Goal: Book appointment/travel/reservation

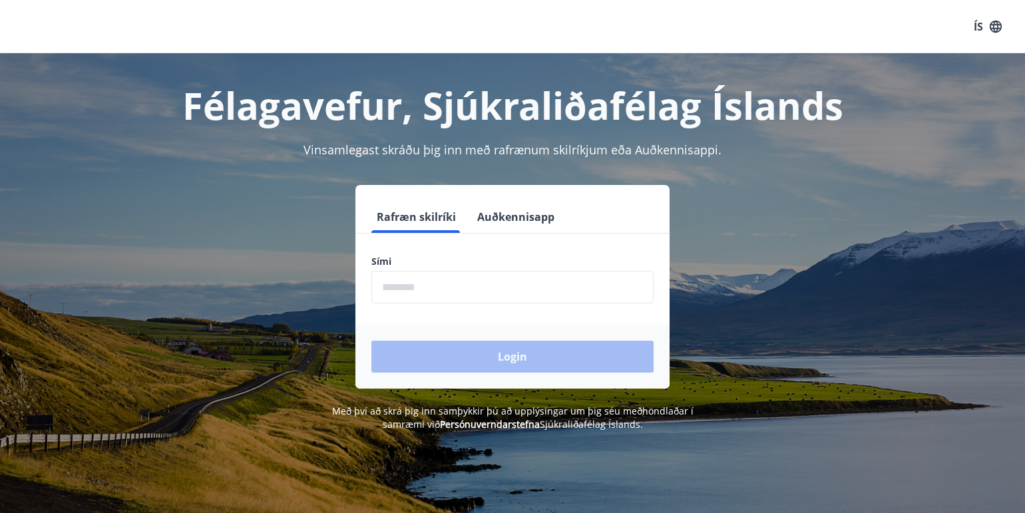
click at [433, 283] on input "phone" at bounding box center [512, 287] width 282 height 33
type input "********"
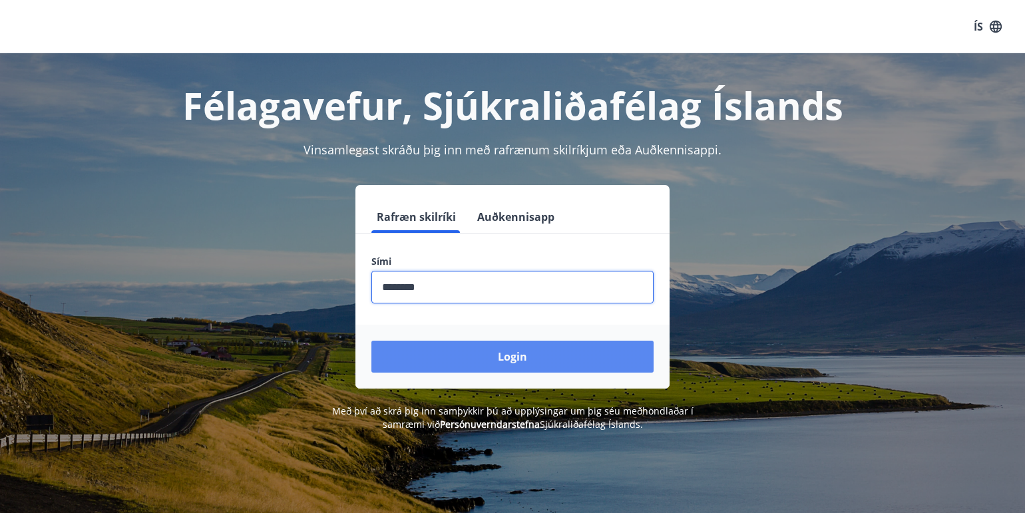
click at [470, 355] on button "Login" at bounding box center [512, 357] width 282 height 32
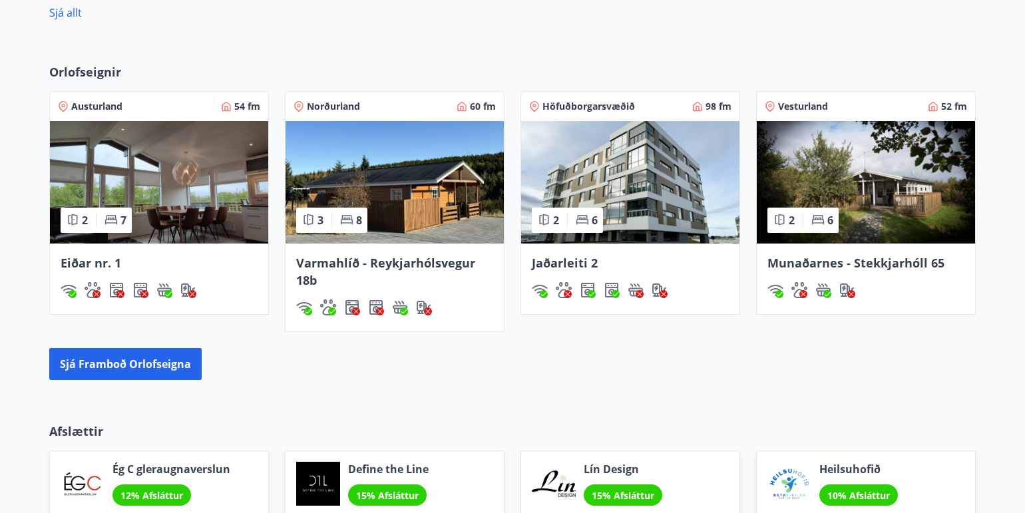
scroll to position [859, 0]
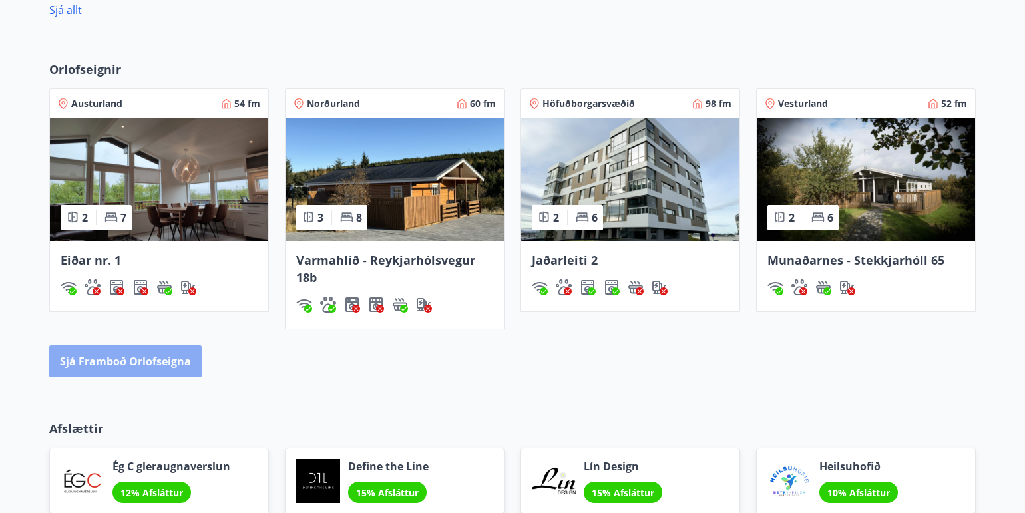
click at [177, 355] on button "Sjá framboð orlofseigna" at bounding box center [125, 361] width 152 height 32
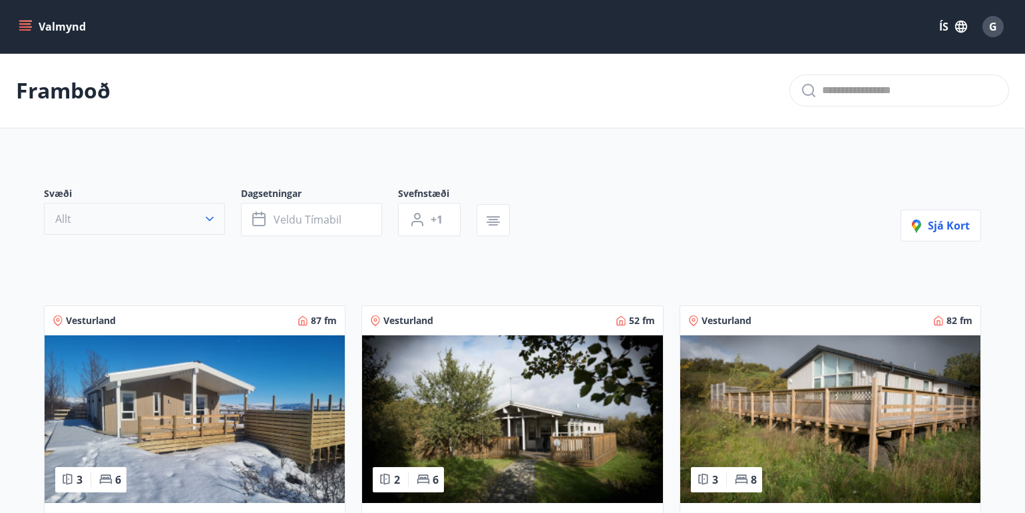
click at [209, 218] on icon "button" at bounding box center [209, 218] width 13 height 13
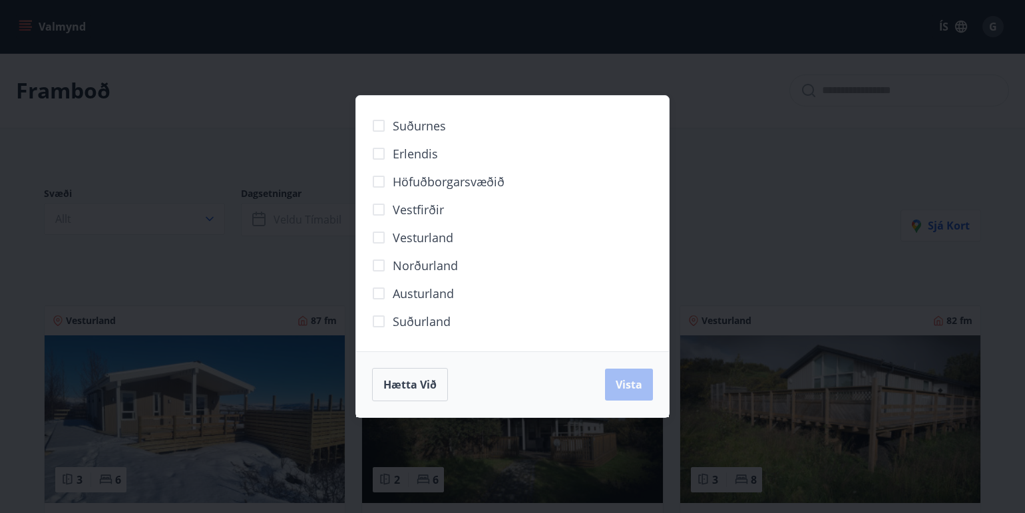
click at [739, 89] on div "Suðurnes Erlendis Höfuðborgarsvæðið Vestfirðir Vesturland Norðurland Austurland…" at bounding box center [512, 256] width 1025 height 513
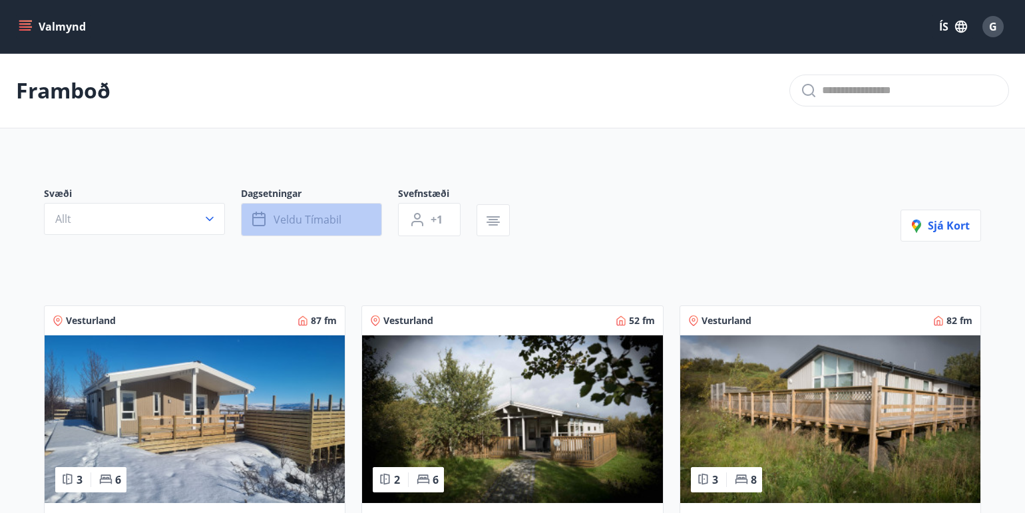
click at [321, 217] on span "Veldu tímabil" at bounding box center [308, 219] width 68 height 15
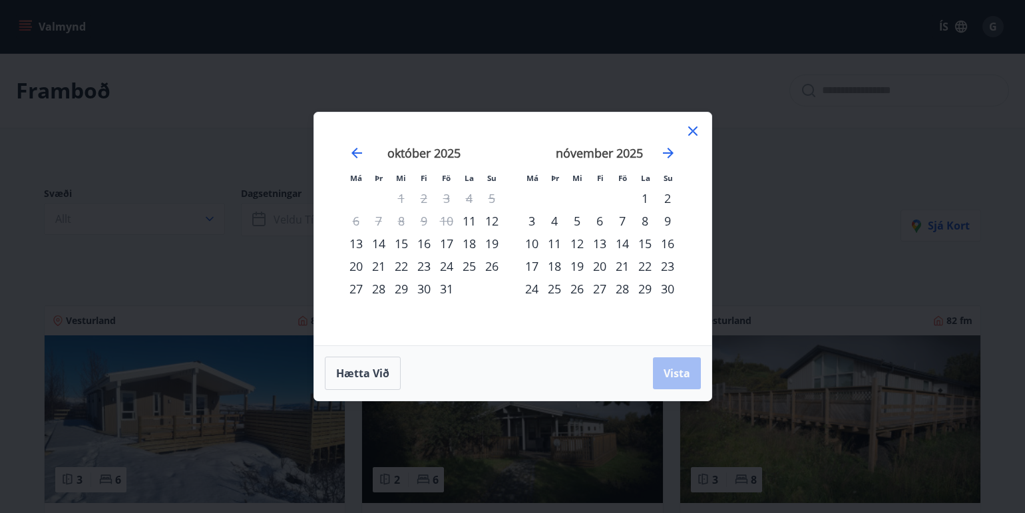
click at [451, 266] on div "24" at bounding box center [446, 266] width 23 height 23
click at [352, 293] on div "27" at bounding box center [356, 288] width 23 height 23
click at [679, 369] on span "Vista" at bounding box center [676, 373] width 27 height 15
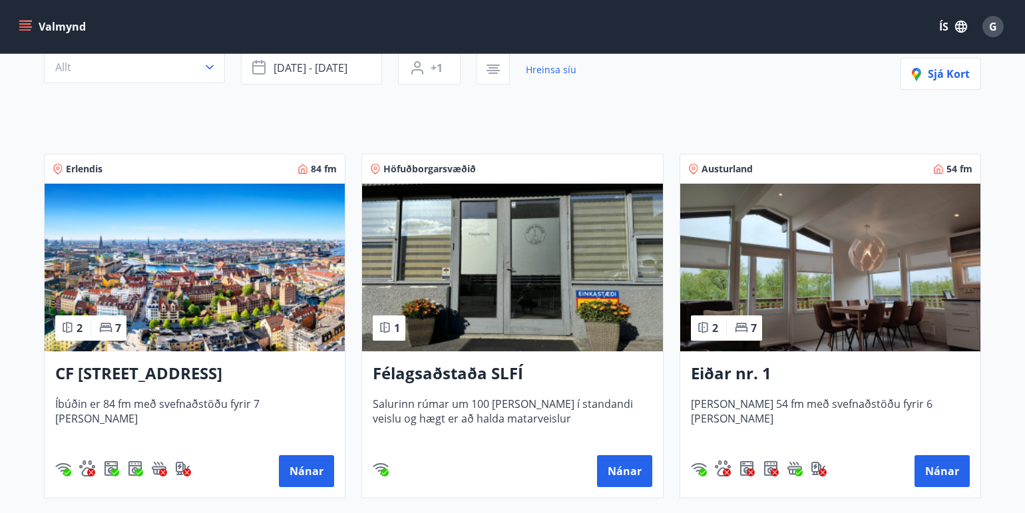
scroll to position [154, 0]
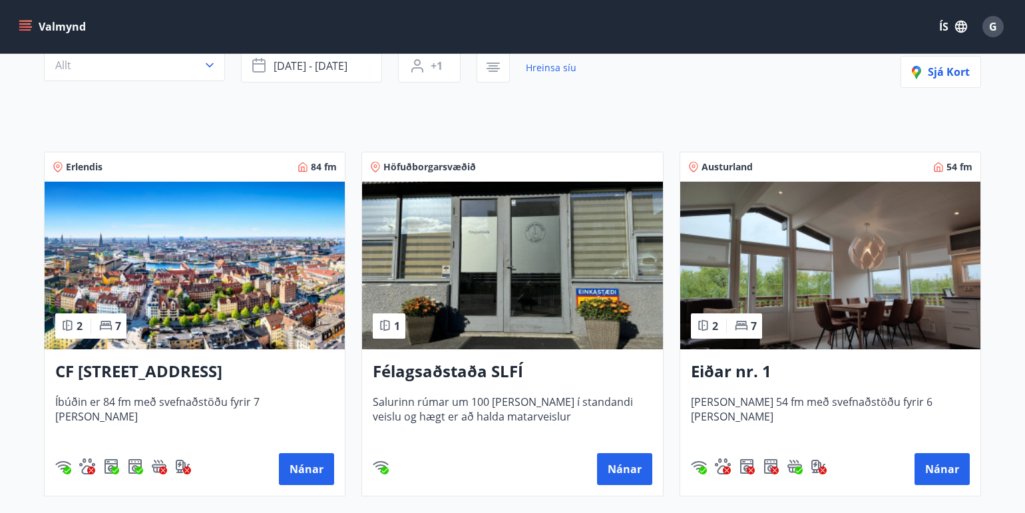
click at [738, 371] on h3 "Eiðar nr. 1" at bounding box center [830, 372] width 279 height 24
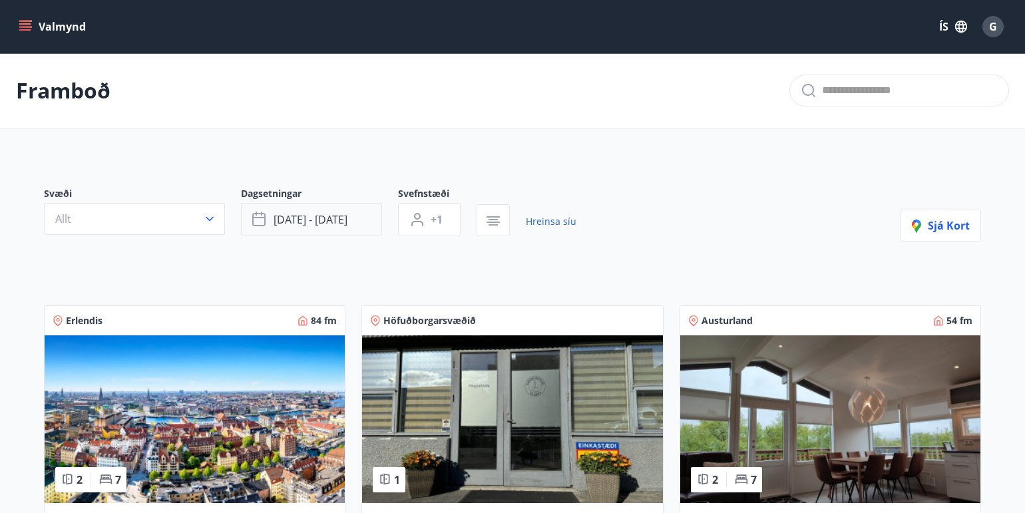
click at [315, 223] on span "okt 24 - okt 27" at bounding box center [311, 219] width 74 height 15
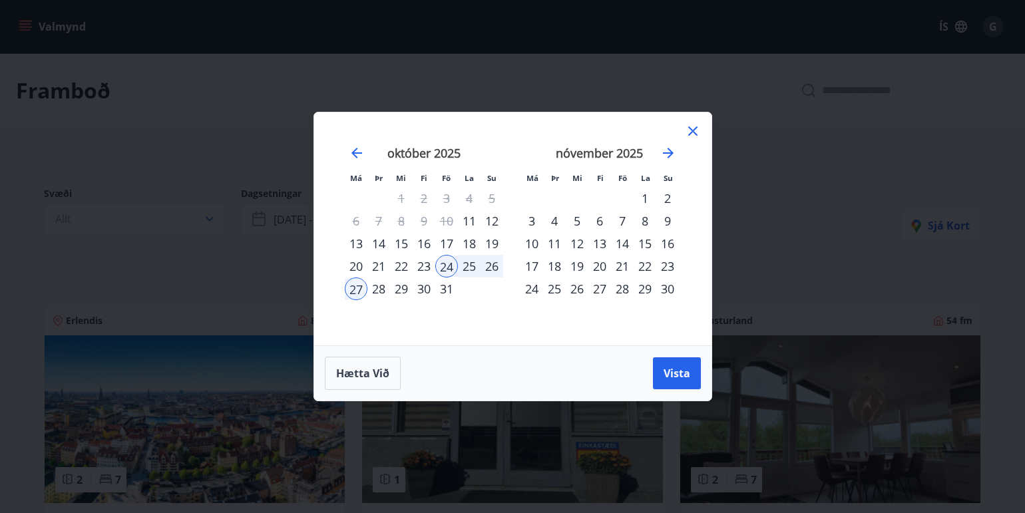
click at [646, 198] on div "1" at bounding box center [645, 198] width 23 height 23
click at [669, 291] on div "30" at bounding box center [667, 288] width 23 height 23
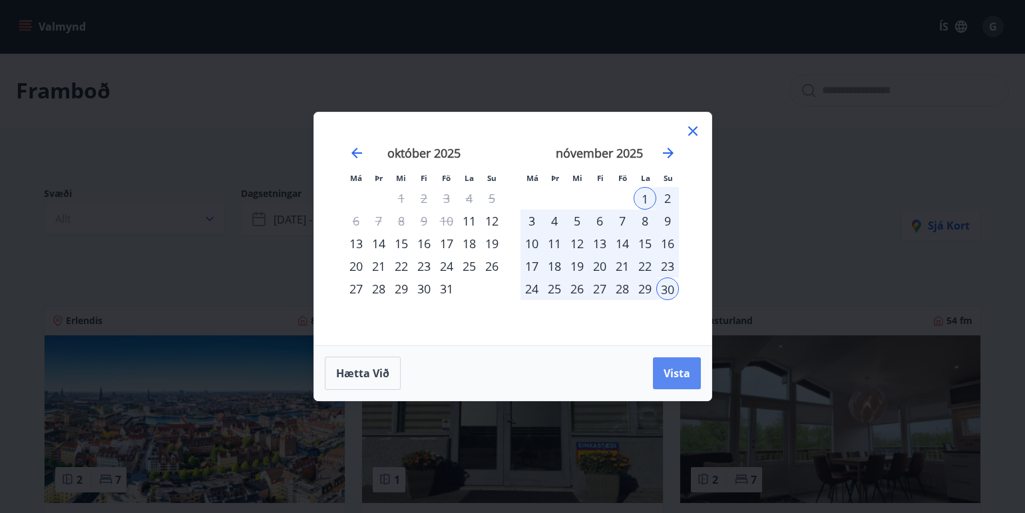
click at [673, 375] on span "Vista" at bounding box center [676, 373] width 27 height 15
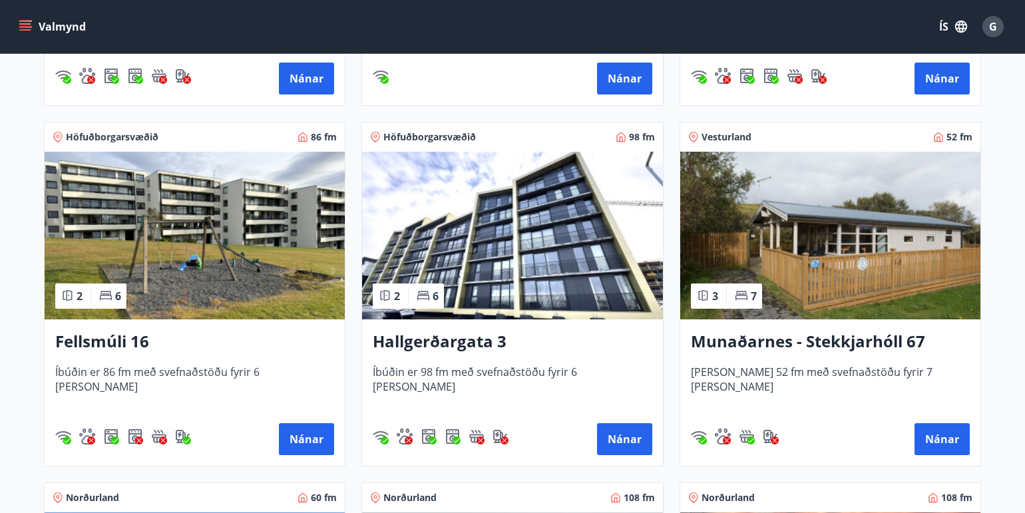
scroll to position [902, 0]
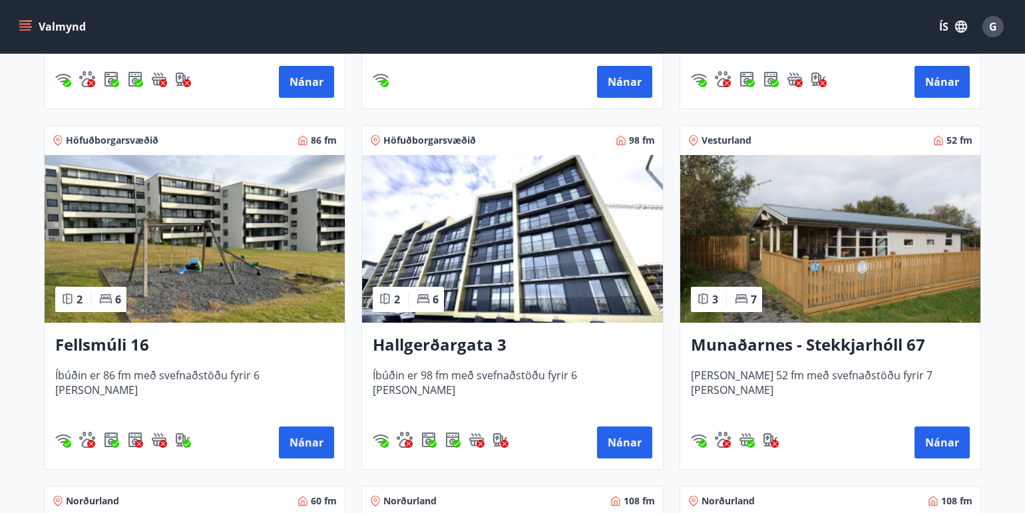
click at [838, 341] on h3 "Munaðarnes - Stekkjarhóll 67" at bounding box center [830, 345] width 279 height 24
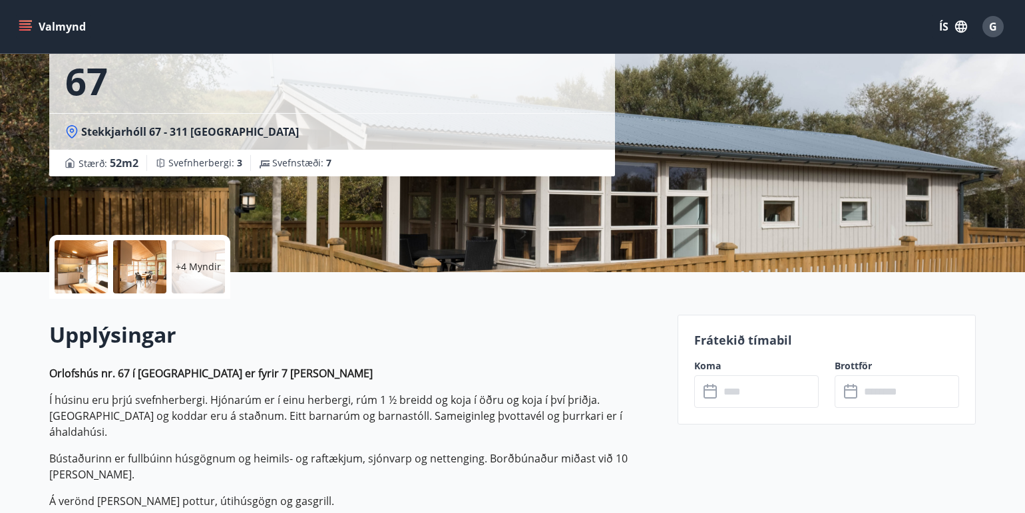
scroll to position [136, 0]
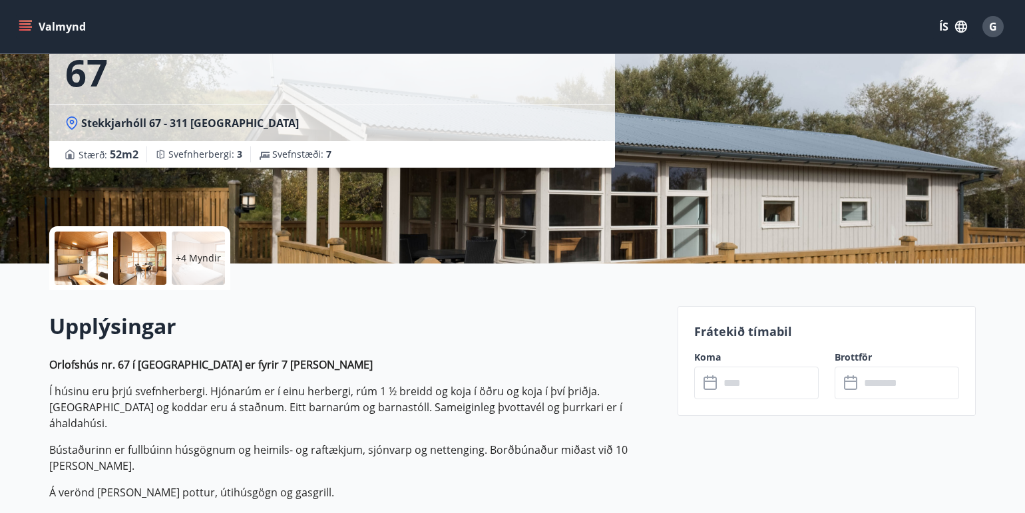
click at [192, 262] on p "+4 Myndir" at bounding box center [198, 258] width 45 height 13
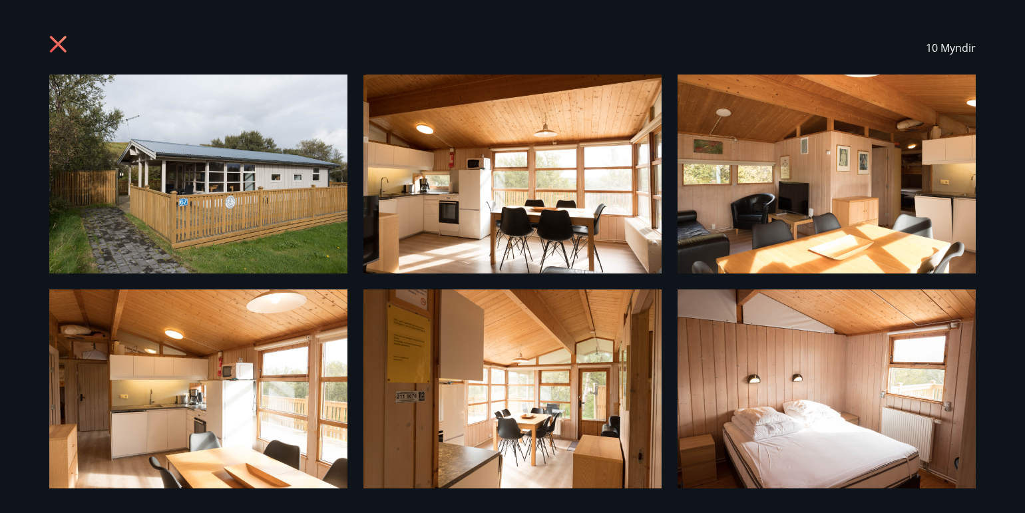
click at [235, 362] on img at bounding box center [198, 388] width 298 height 199
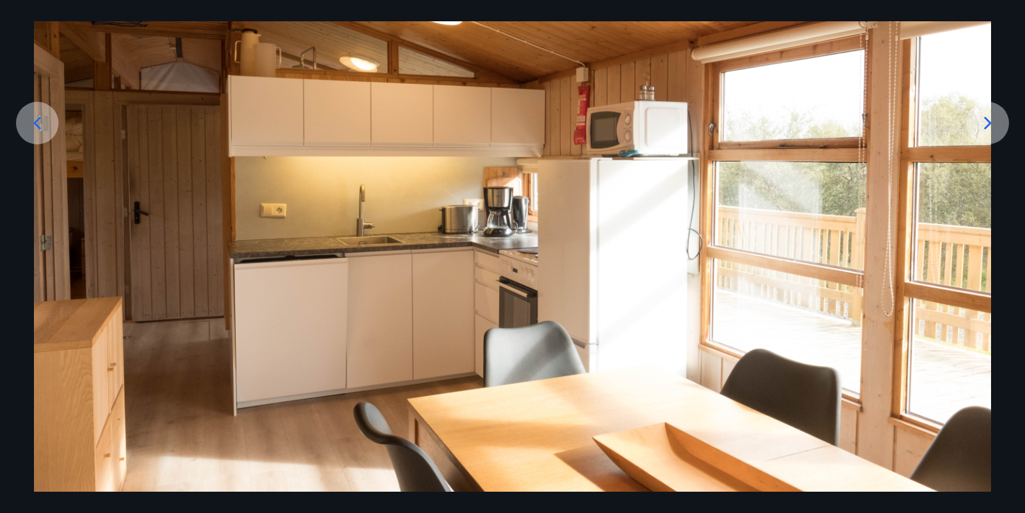
scroll to position [220, 0]
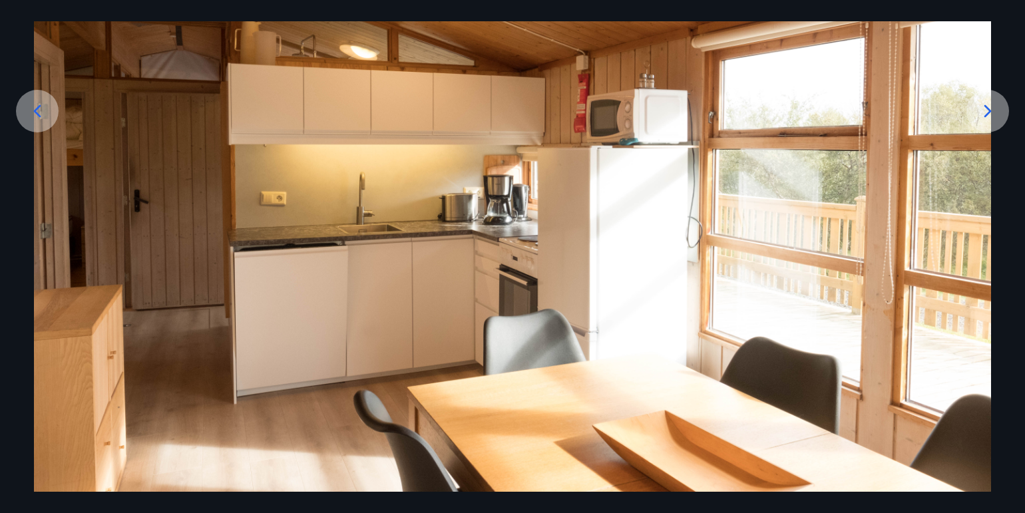
click at [984, 104] on icon at bounding box center [987, 110] width 7 height 13
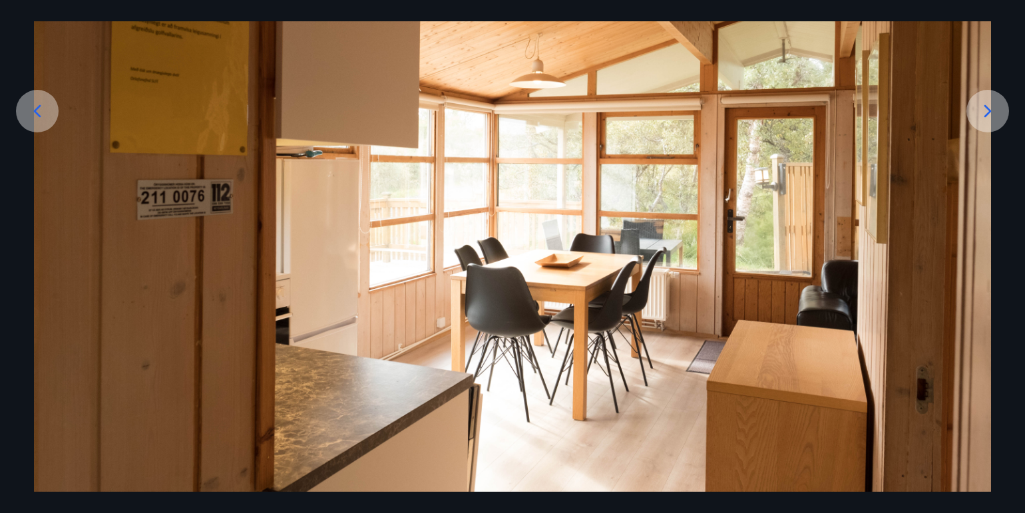
click at [984, 104] on icon at bounding box center [987, 110] width 7 height 13
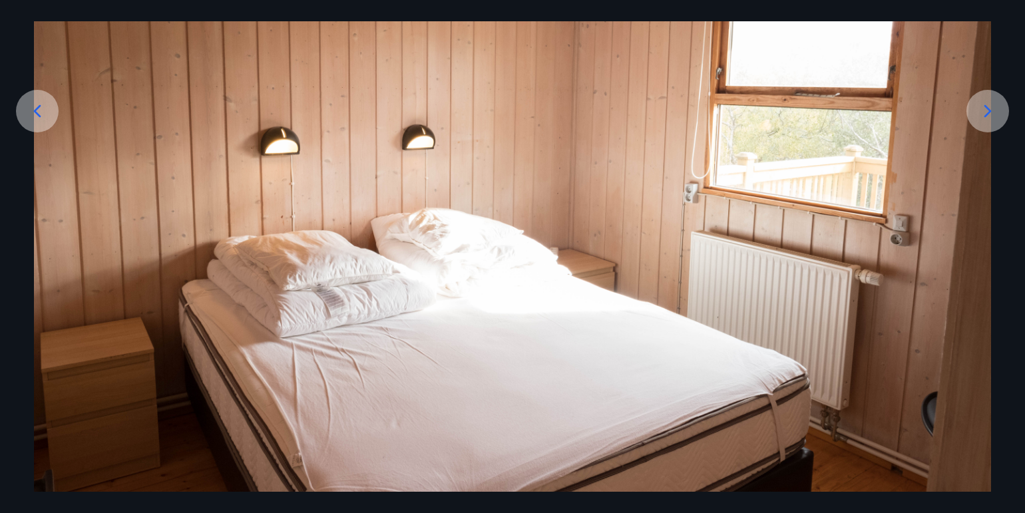
click at [984, 104] on icon at bounding box center [987, 110] width 7 height 13
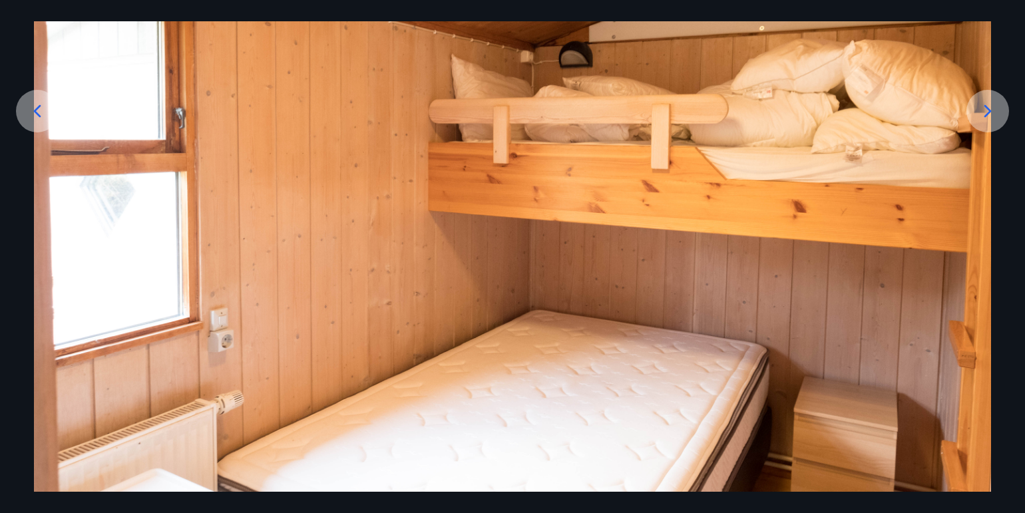
click at [984, 104] on icon at bounding box center [987, 110] width 7 height 13
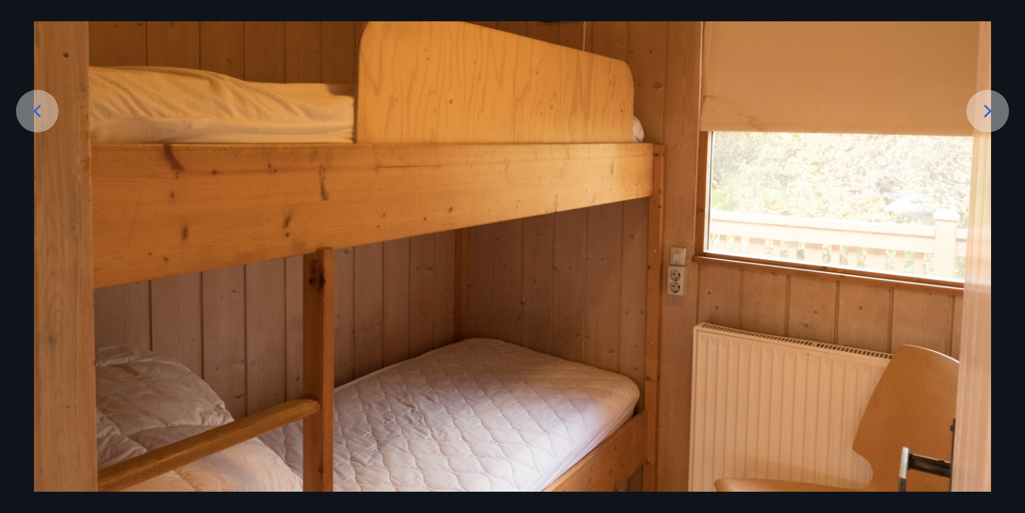
click at [984, 105] on icon at bounding box center [987, 110] width 7 height 13
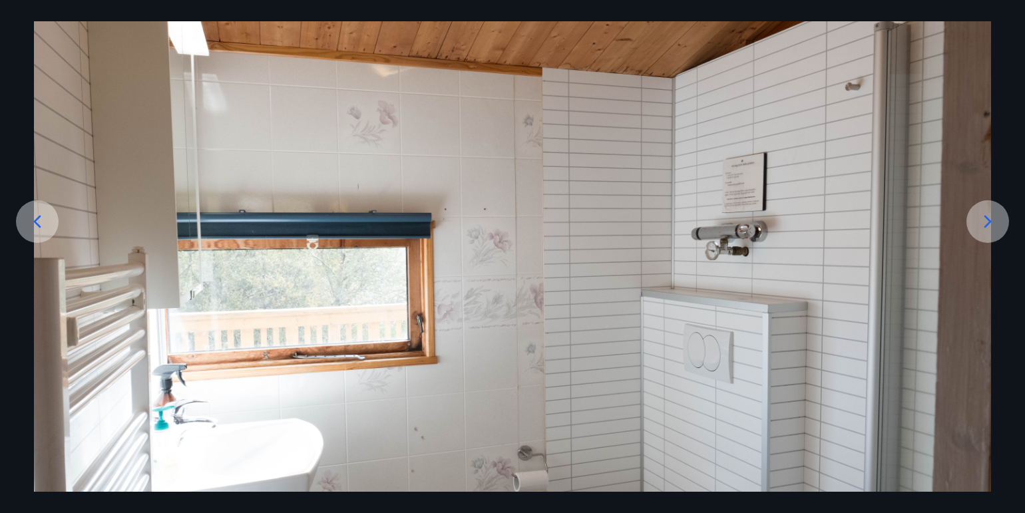
scroll to position [0, 0]
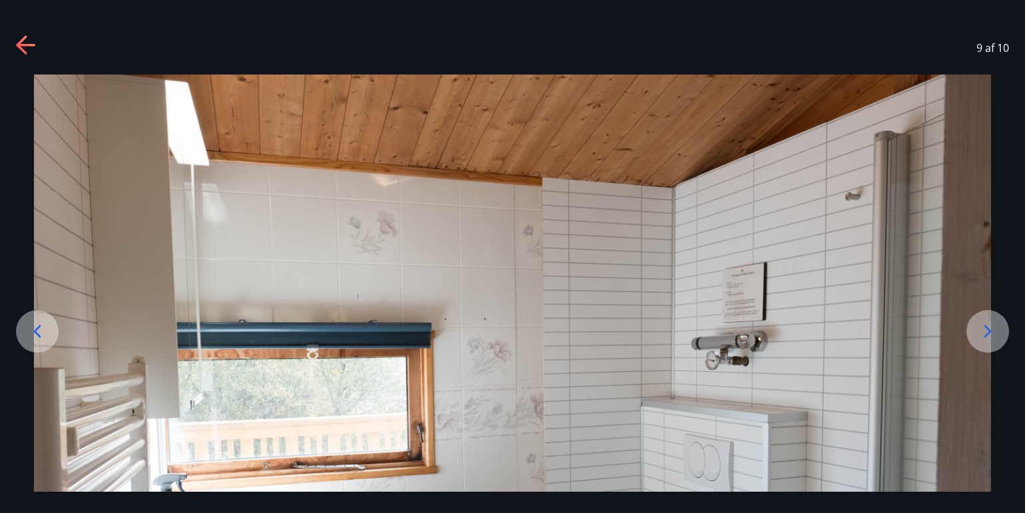
click at [25, 39] on icon at bounding box center [26, 45] width 21 height 21
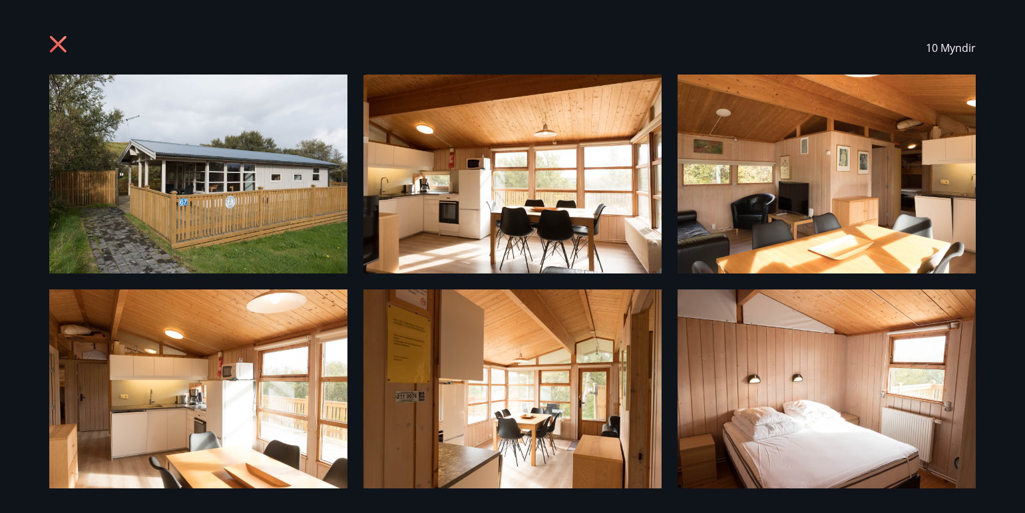
click at [59, 35] on icon at bounding box center [59, 45] width 21 height 21
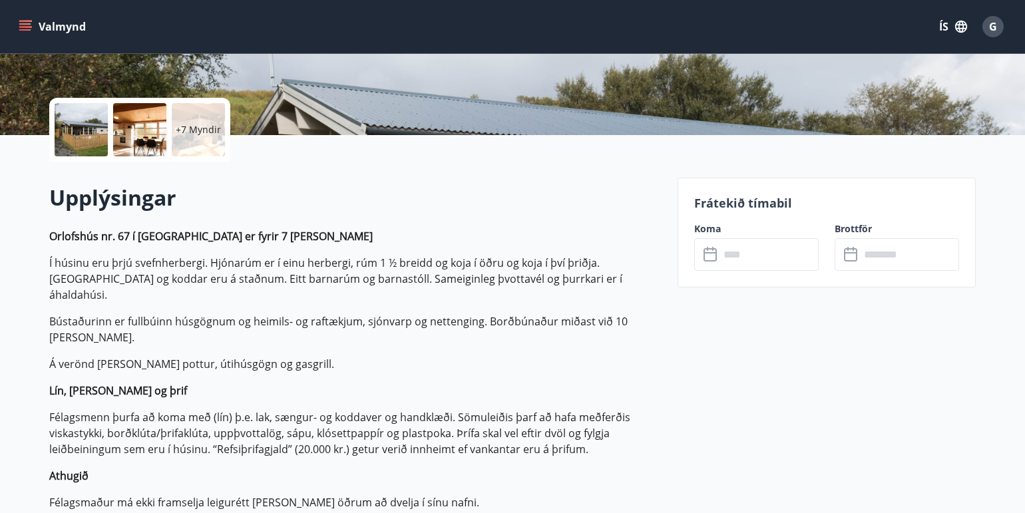
scroll to position [266, 0]
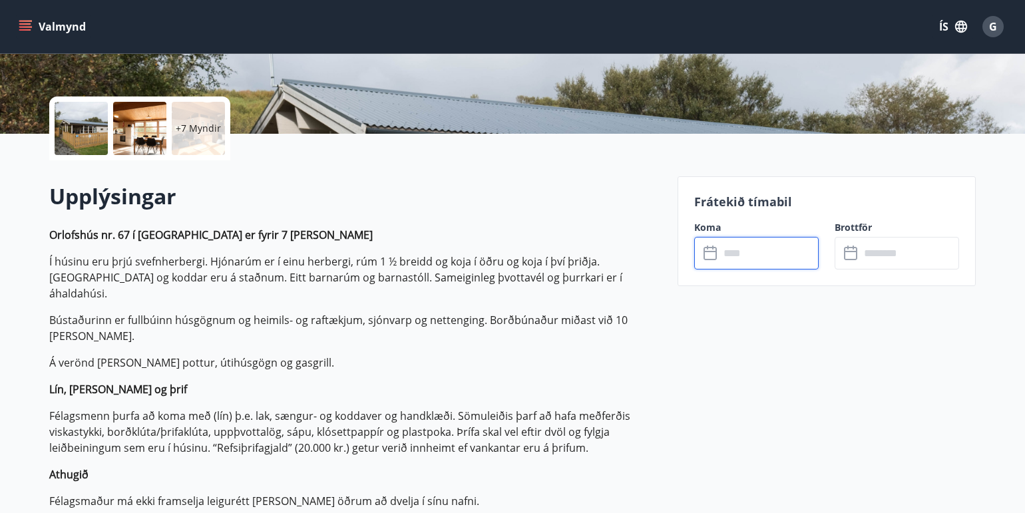
click at [727, 257] on input "text" at bounding box center [768, 253] width 99 height 33
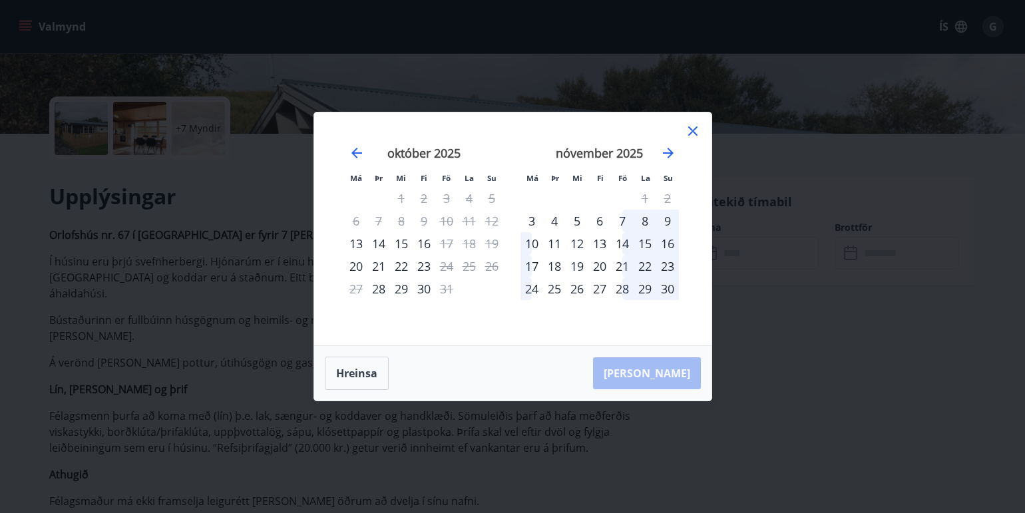
click at [624, 245] on div "14" at bounding box center [622, 243] width 23 height 23
